Goal: Obtain resource: Obtain resource

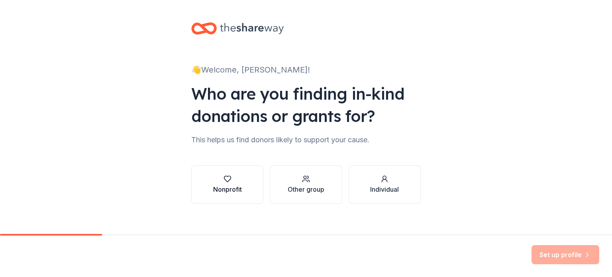
click at [217, 188] on div "Nonprofit" at bounding box center [227, 189] width 29 height 10
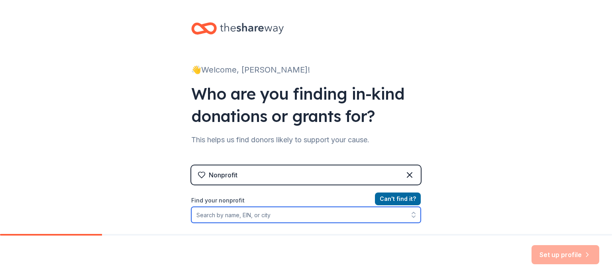
click at [229, 217] on input "Find your nonprofit" at bounding box center [305, 215] width 229 height 16
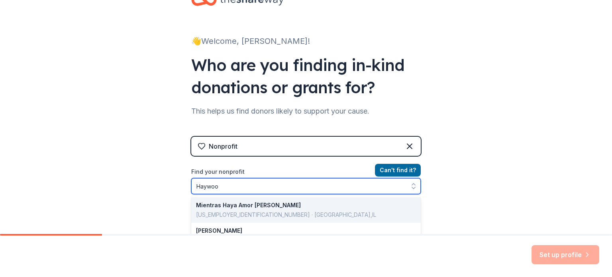
type input "Haywood"
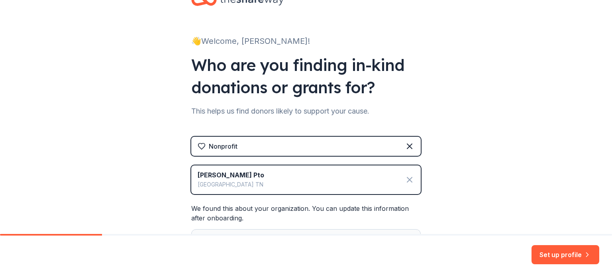
click at [408, 180] on icon at bounding box center [410, 180] width 10 height 10
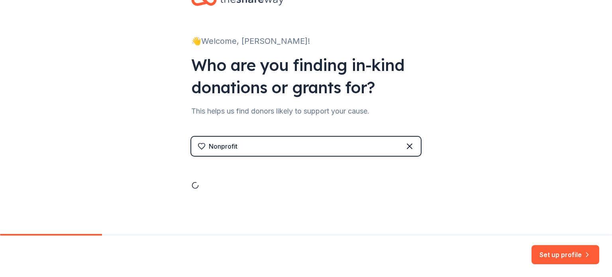
scroll to position [8, 0]
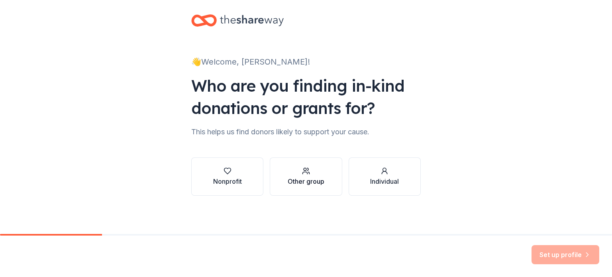
click at [307, 175] on div "Other group" at bounding box center [306, 176] width 37 height 19
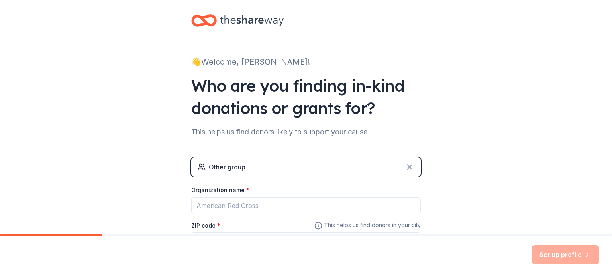
click at [407, 165] on icon at bounding box center [409, 166] width 5 height 5
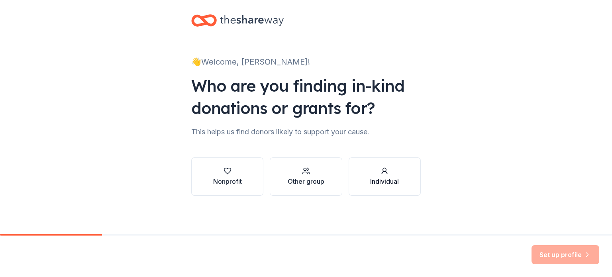
click at [377, 179] on div "Individual" at bounding box center [384, 181] width 29 height 10
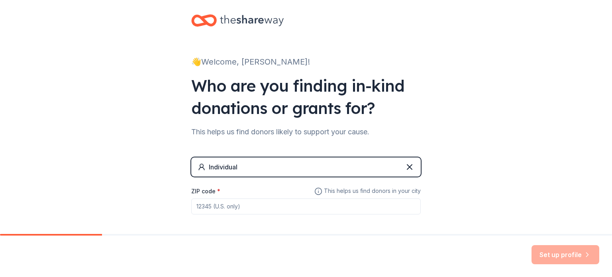
click at [216, 192] on div "ZIP code *" at bounding box center [305, 200] width 229 height 28
click at [221, 207] on input "ZIP code *" at bounding box center [305, 206] width 229 height 16
type input "74501"
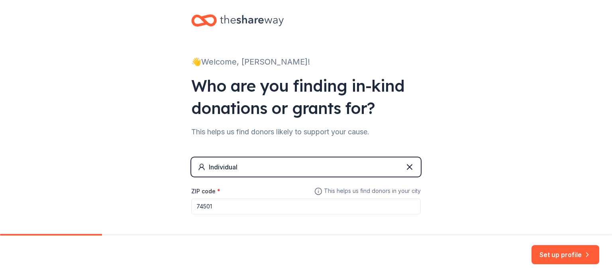
drag, startPoint x: 223, startPoint y: 208, endPoint x: 178, endPoint y: 204, distance: 45.2
click at [186, 207] on div "👋 Welcome, Randi! Who are you finding in-kind donations or grants for? This hel…" at bounding box center [305, 130] width 255 height 276
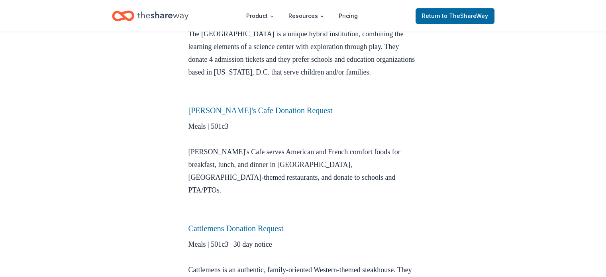
scroll to position [1155, 0]
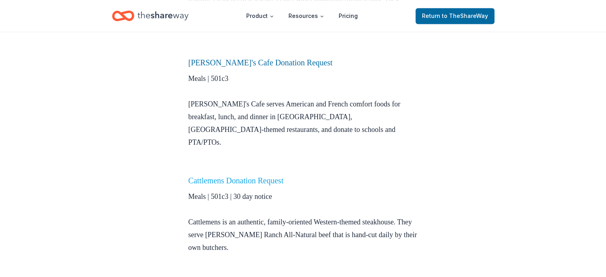
click at [252, 176] on link "Cattlemens Donation Request" at bounding box center [235, 180] width 95 height 9
